Goal: Task Accomplishment & Management: Use online tool/utility

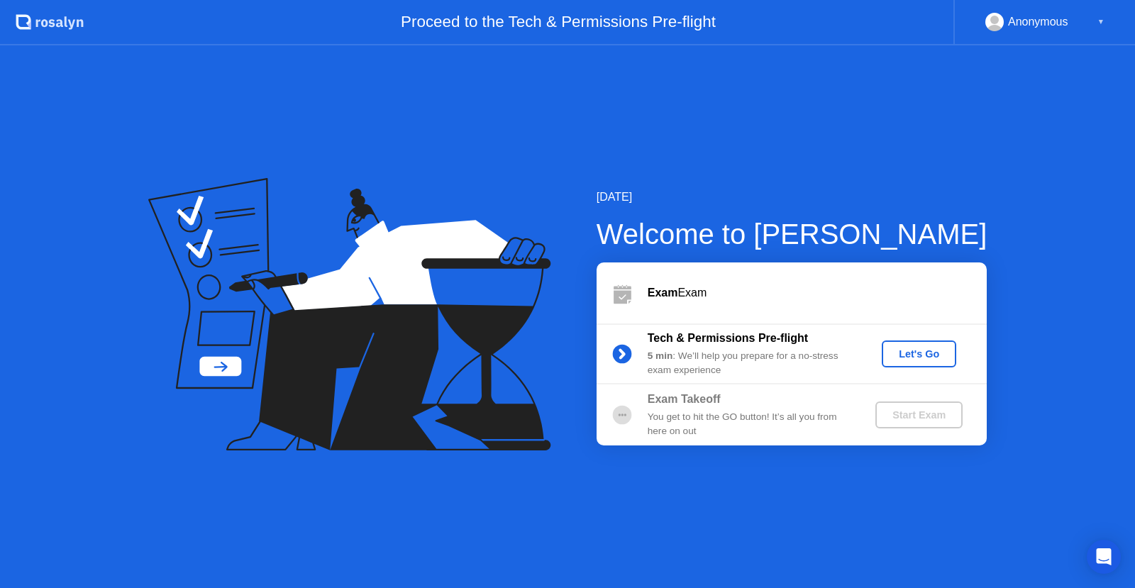
click at [934, 348] on div "Let's Go" at bounding box center [919, 353] width 63 height 11
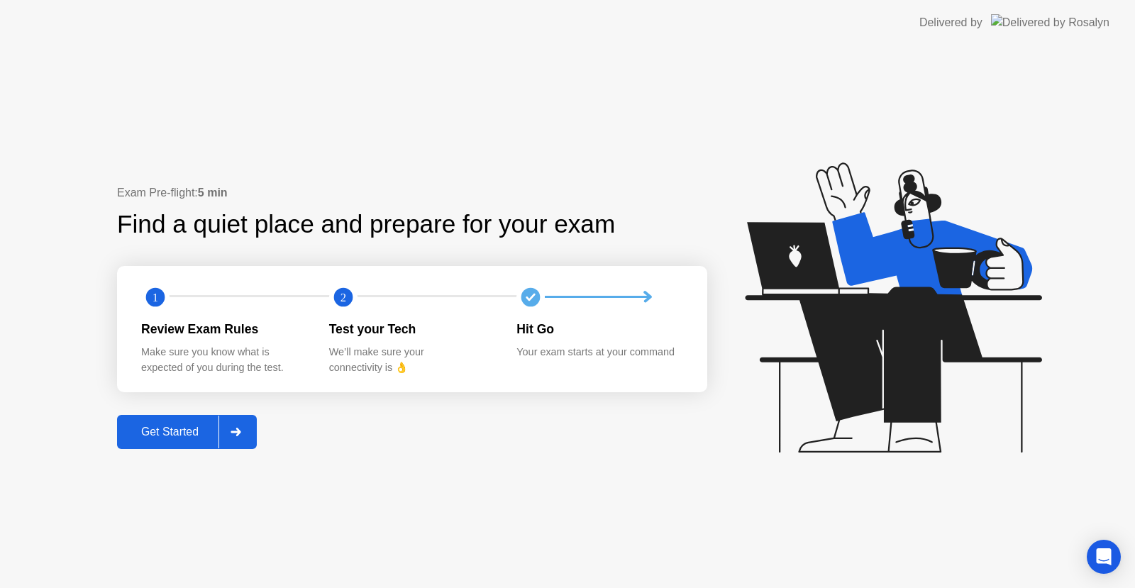
click at [165, 426] on div "Get Started" at bounding box center [169, 432] width 97 height 13
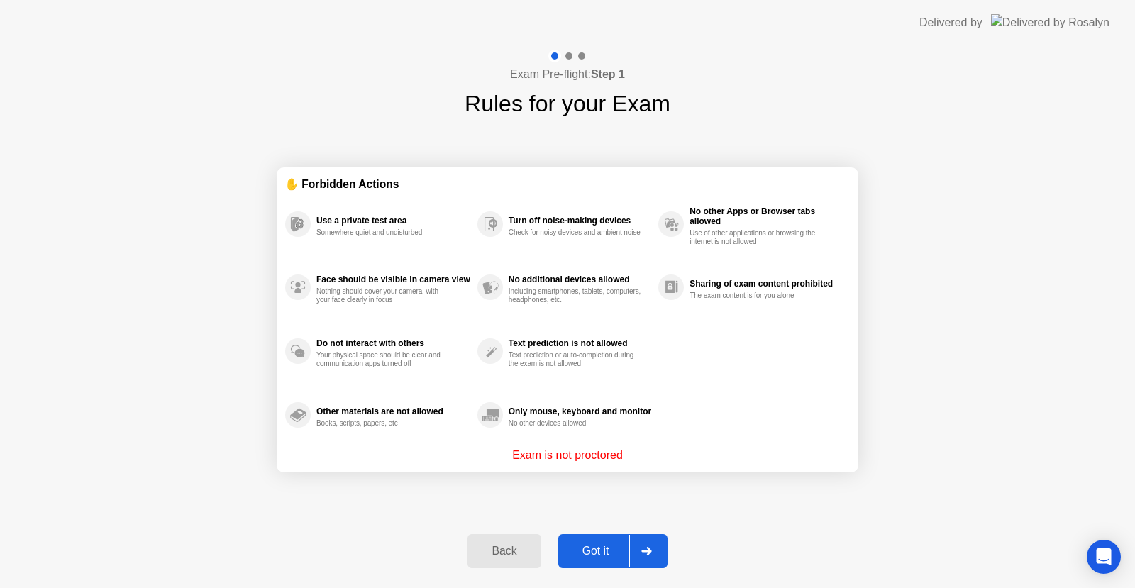
click at [597, 553] on div "Got it" at bounding box center [596, 551] width 67 height 13
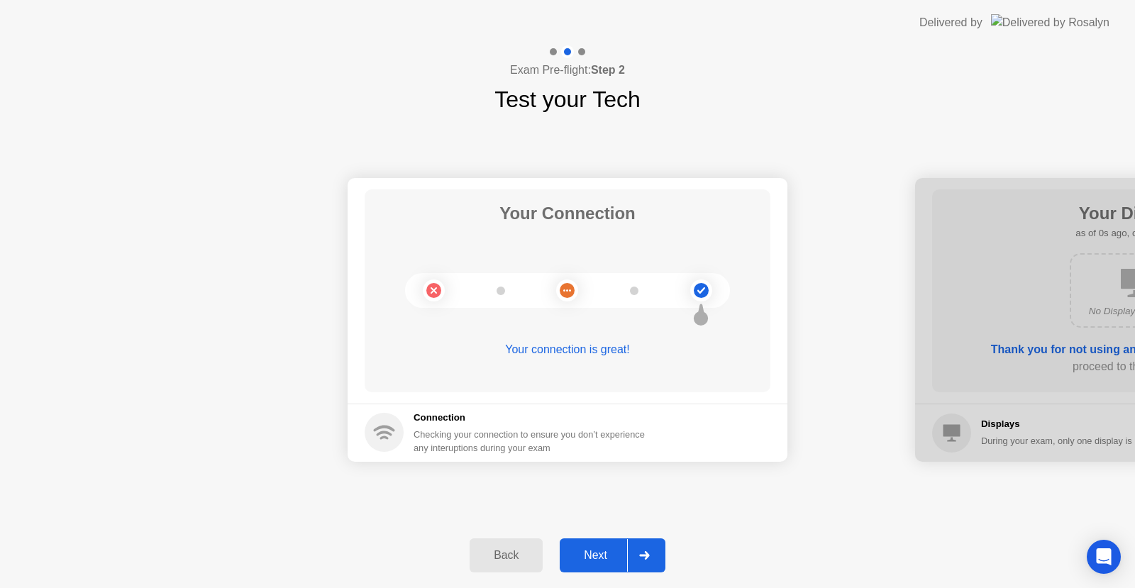
click at [595, 550] on div "Next" at bounding box center [595, 555] width 63 height 13
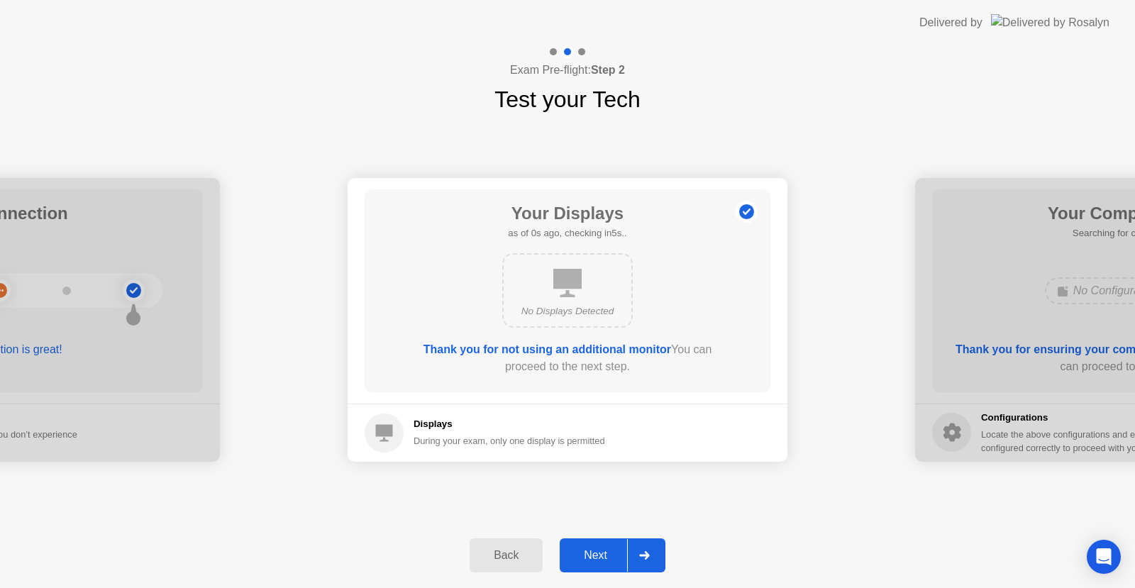
click at [606, 550] on div "Next" at bounding box center [595, 555] width 63 height 13
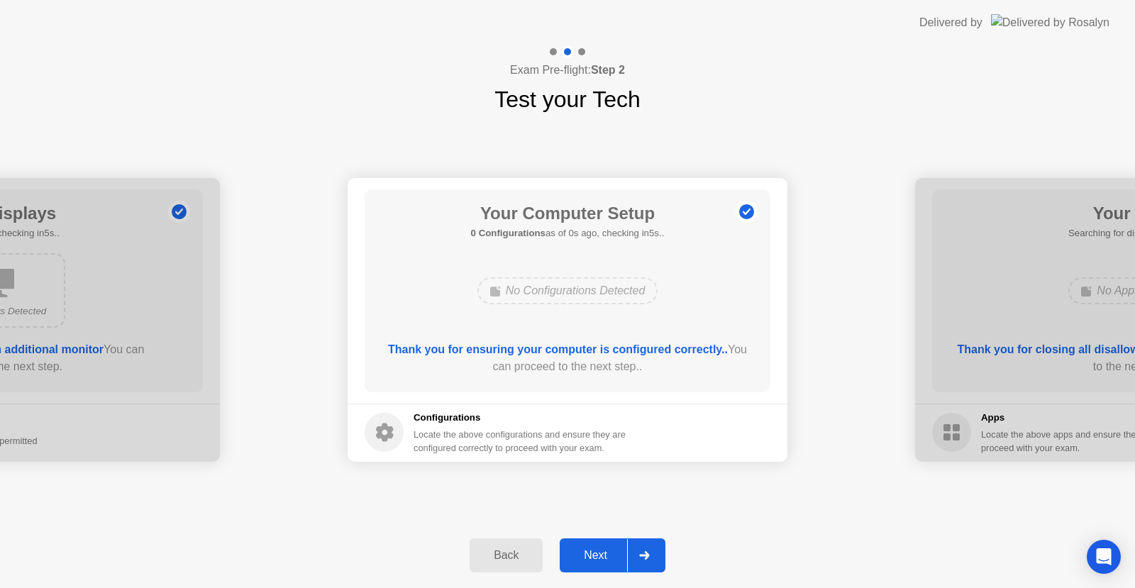
click at [606, 550] on div "Next" at bounding box center [595, 555] width 63 height 13
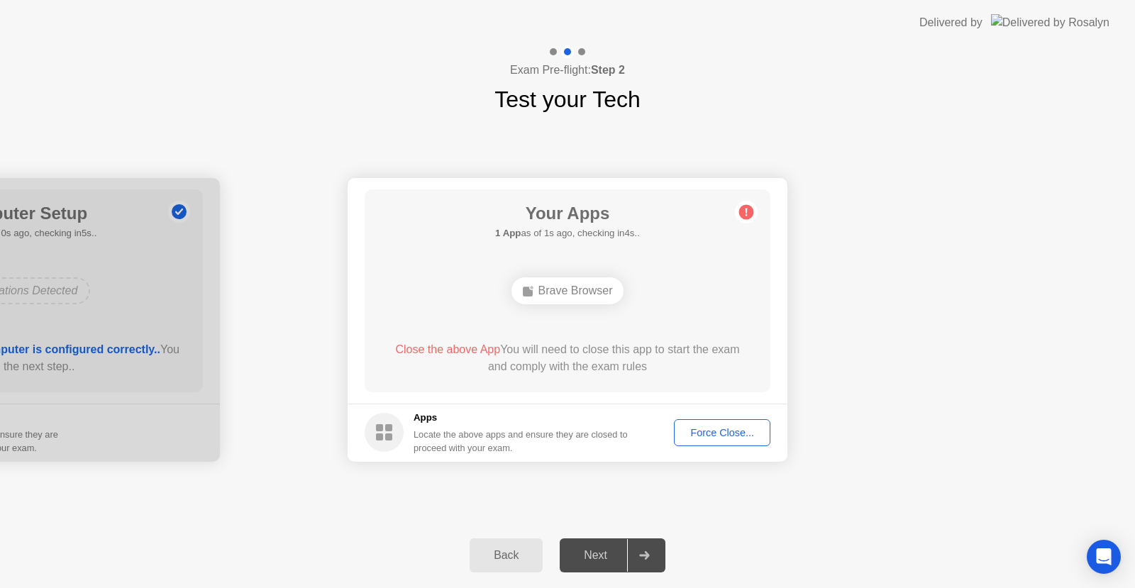
click at [570, 297] on div "Brave Browser" at bounding box center [568, 290] width 113 height 27
click at [722, 430] on div "Force Close..." at bounding box center [722, 432] width 87 height 11
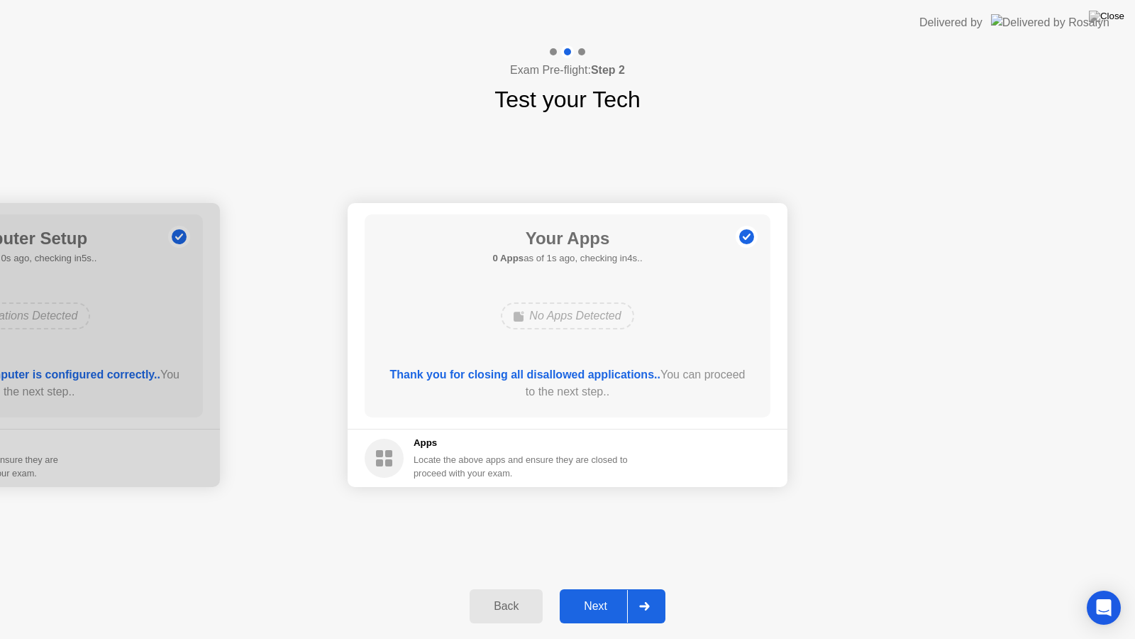
click at [596, 587] on button "Next" at bounding box center [613, 606] width 106 height 34
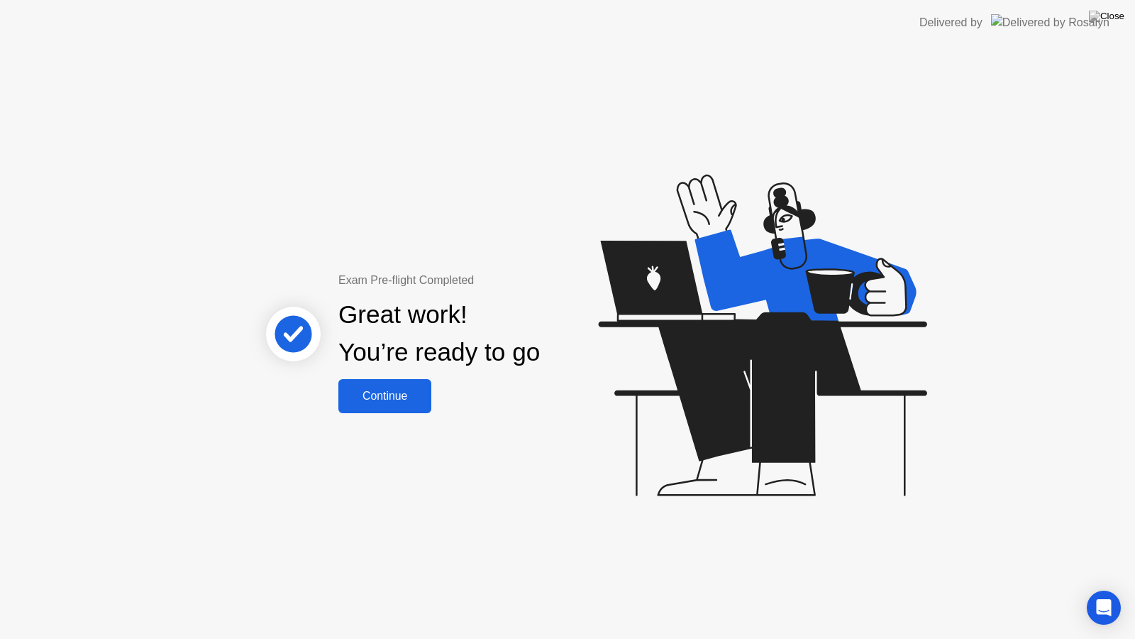
click at [372, 383] on button "Continue" at bounding box center [384, 396] width 93 height 34
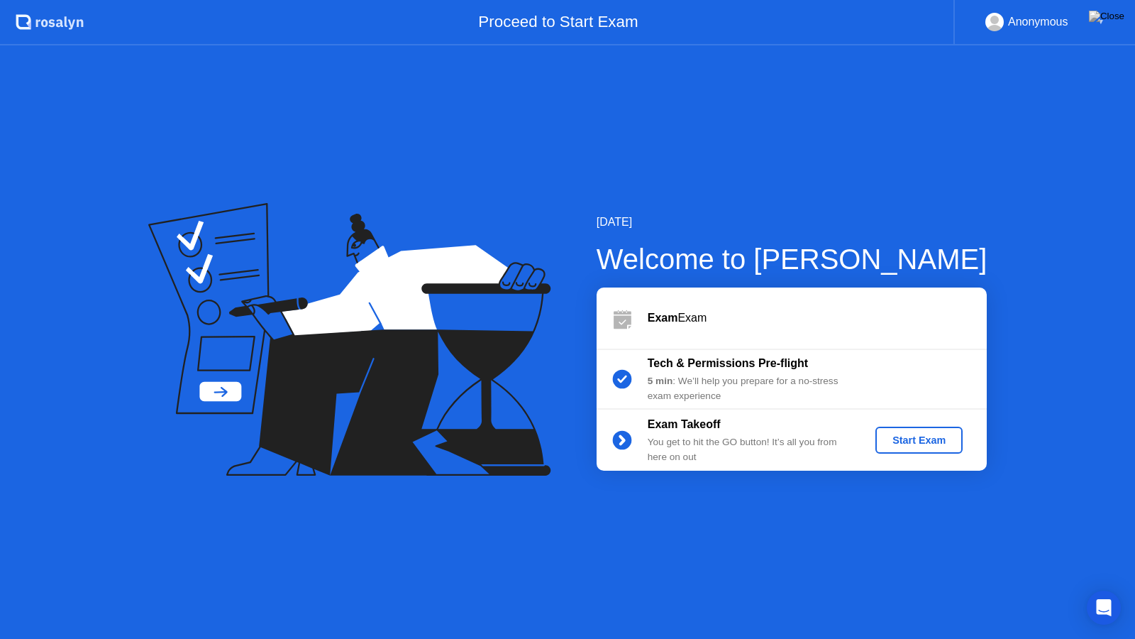
click at [930, 443] on div "Start Exam" at bounding box center [919, 439] width 76 height 11
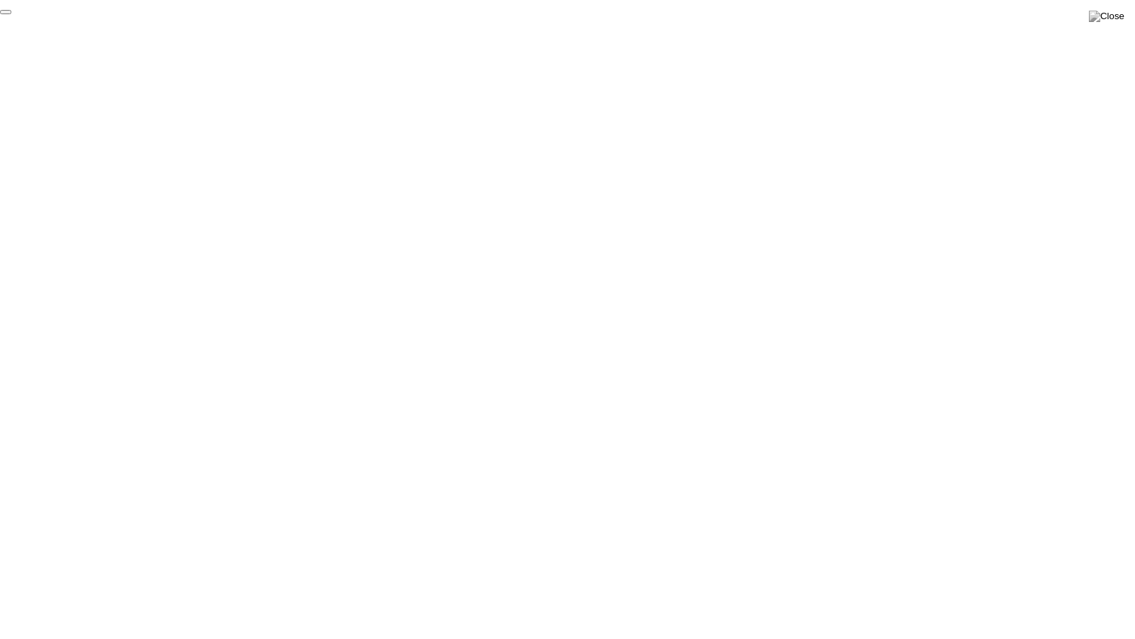
click div "End Proctoring Session"
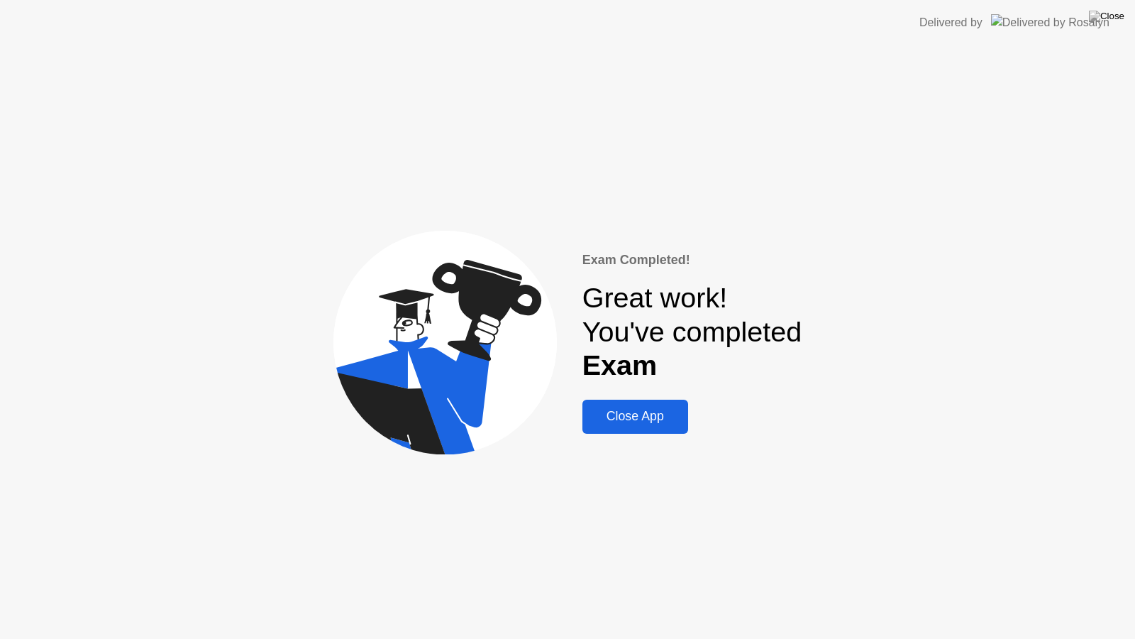
click at [653, 409] on div "Close App" at bounding box center [635, 416] width 97 height 15
